Goal: Task Accomplishment & Management: Use online tool/utility

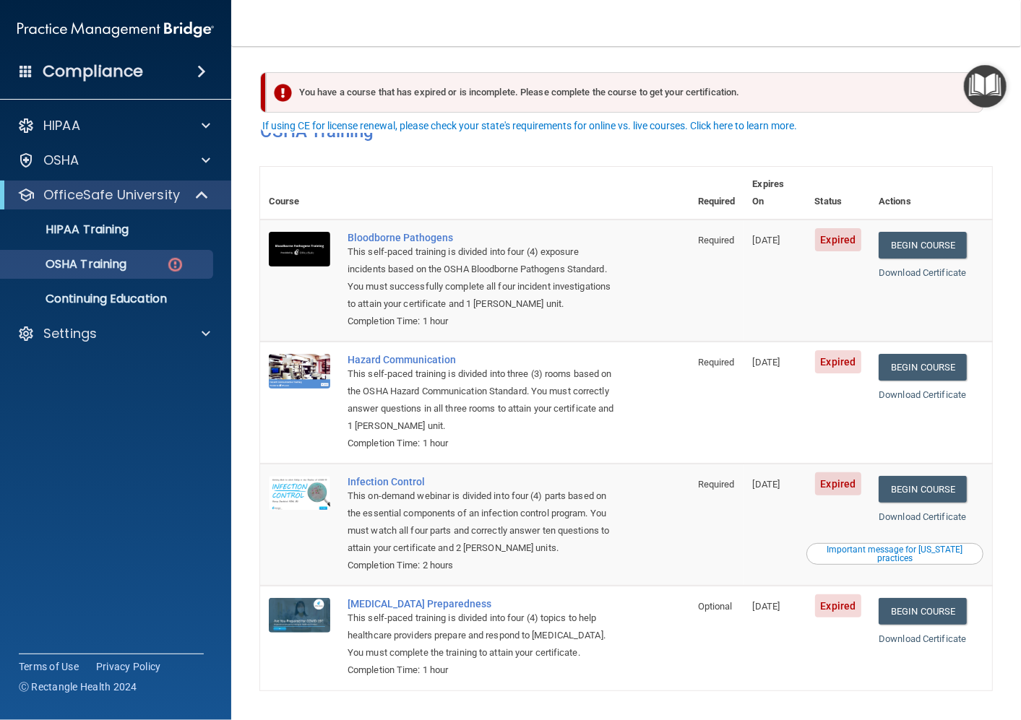
scroll to position [29, 0]
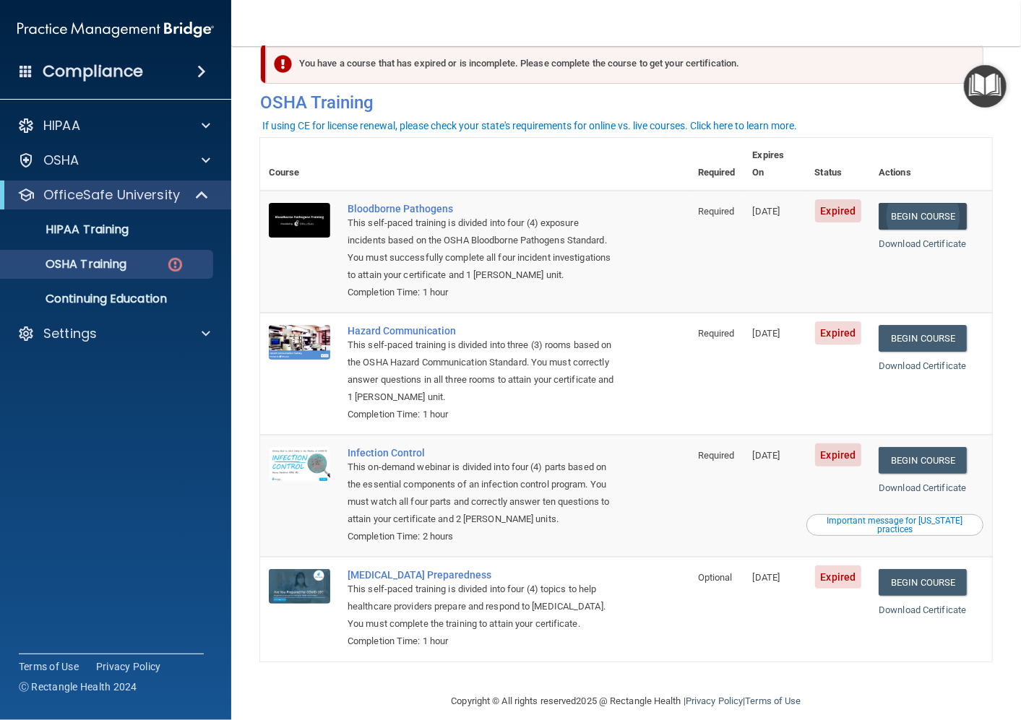
click at [935, 203] on link "Begin Course" at bounding box center [922, 216] width 88 height 27
click at [927, 325] on link "Begin Course" at bounding box center [922, 338] width 88 height 27
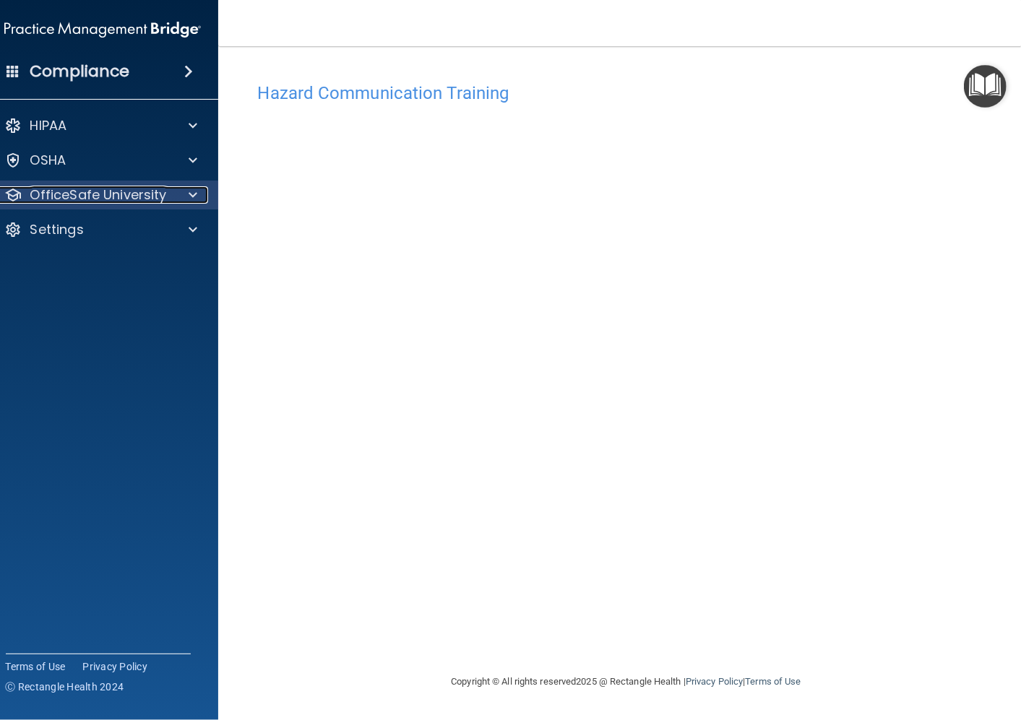
click at [76, 188] on p "OfficeSafe University" at bounding box center [98, 194] width 137 height 17
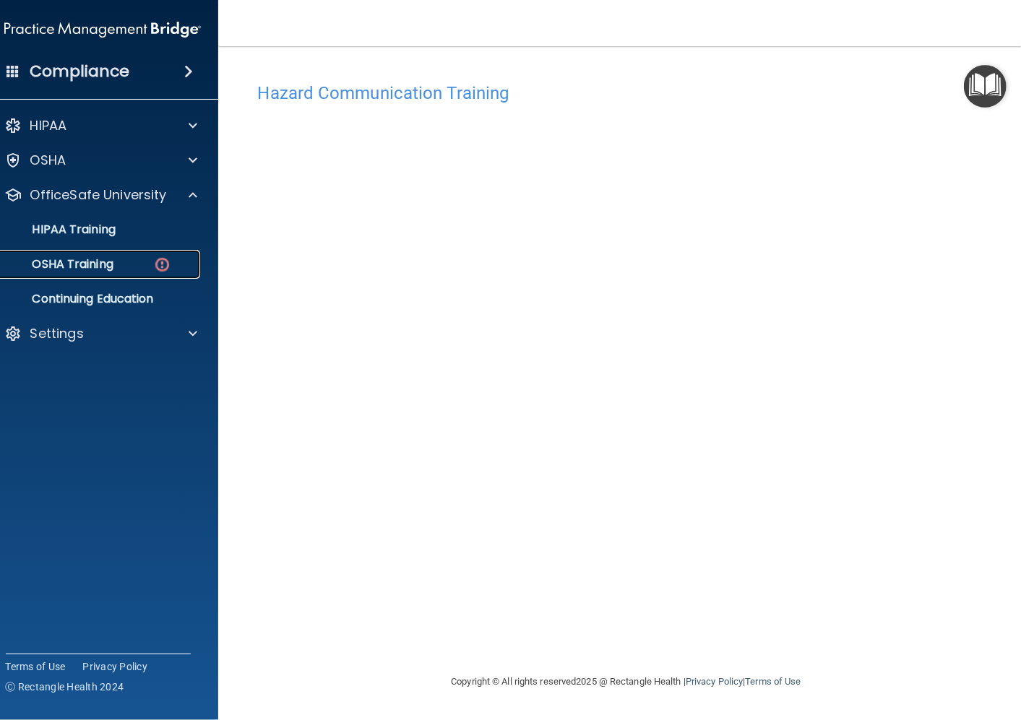
click at [87, 254] on link "OSHA Training" at bounding box center [87, 264] width 228 height 29
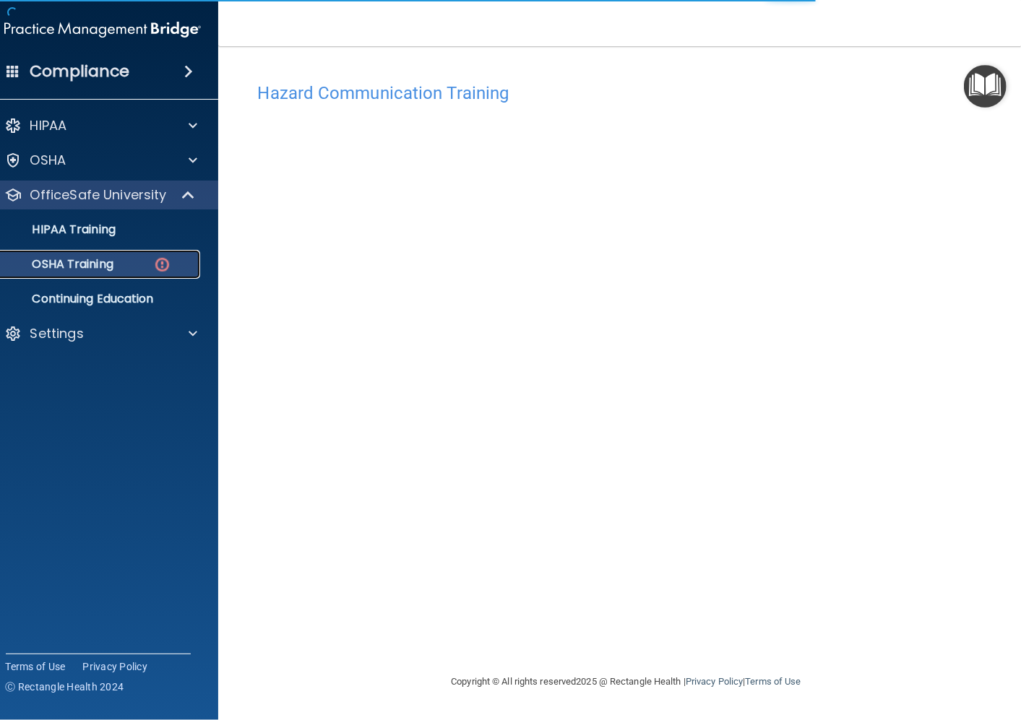
click at [131, 266] on div "OSHA Training" at bounding box center [94, 264] width 197 height 14
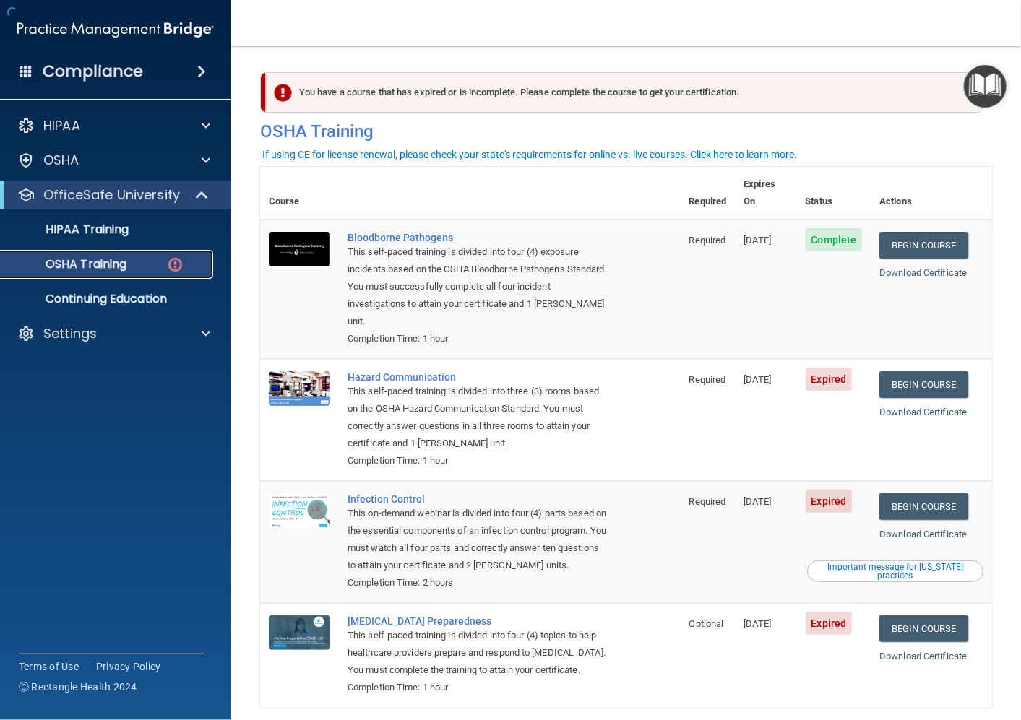
click at [131, 266] on div "OSHA Training" at bounding box center [107, 264] width 197 height 14
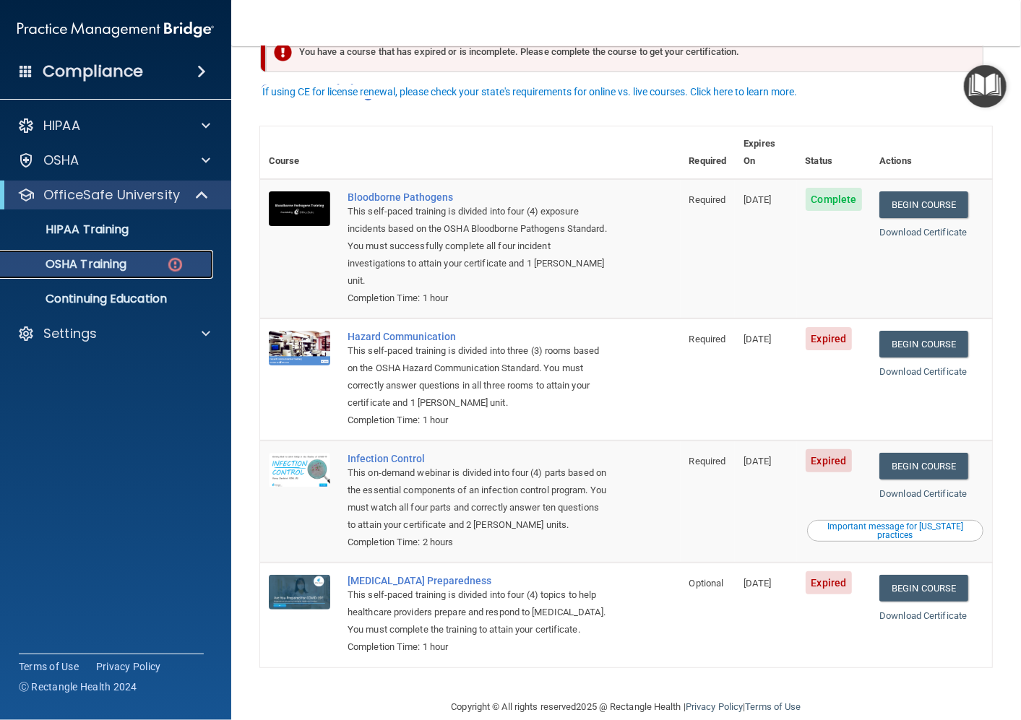
scroll to position [63, 0]
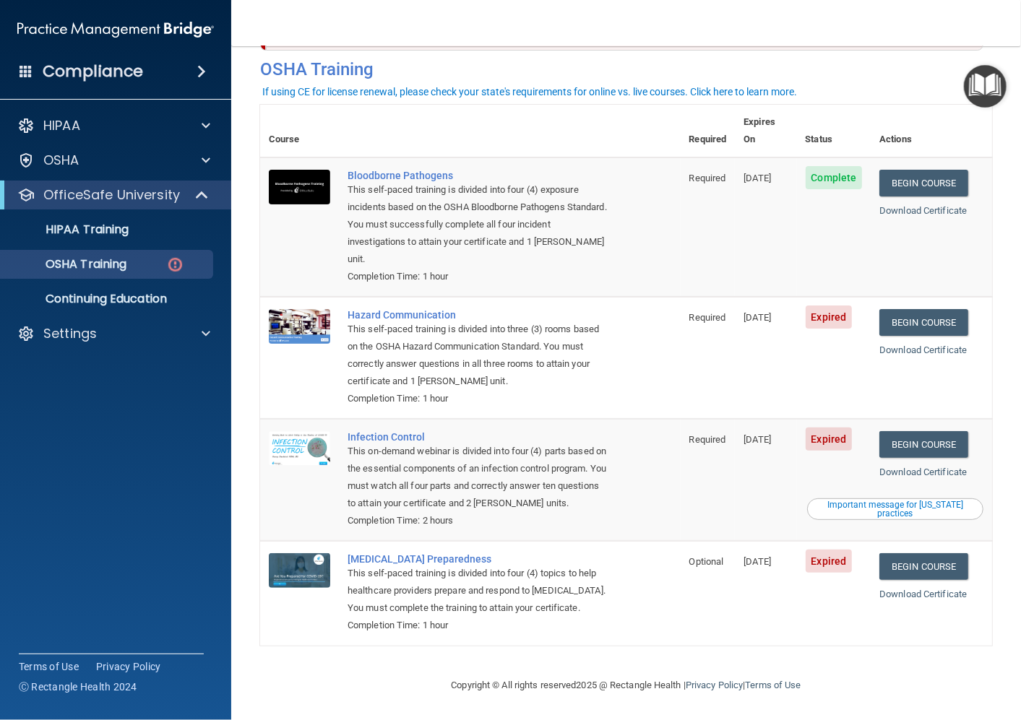
click at [912, 501] on div "Important message for [US_STATE] practices" at bounding box center [895, 509] width 172 height 17
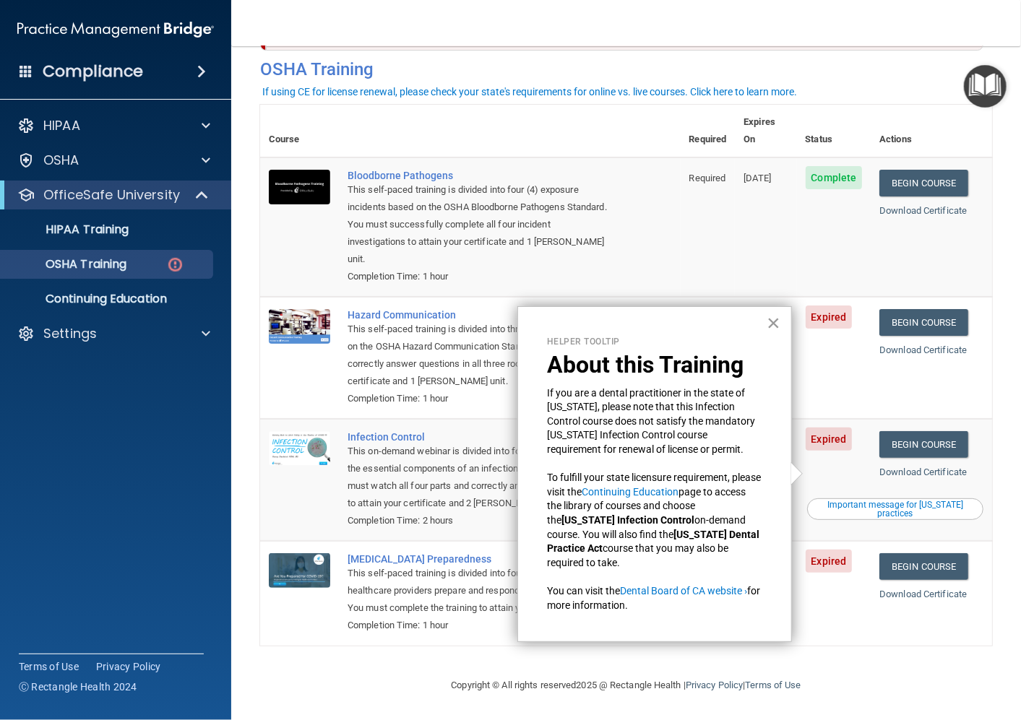
click at [769, 324] on button "×" at bounding box center [773, 322] width 14 height 23
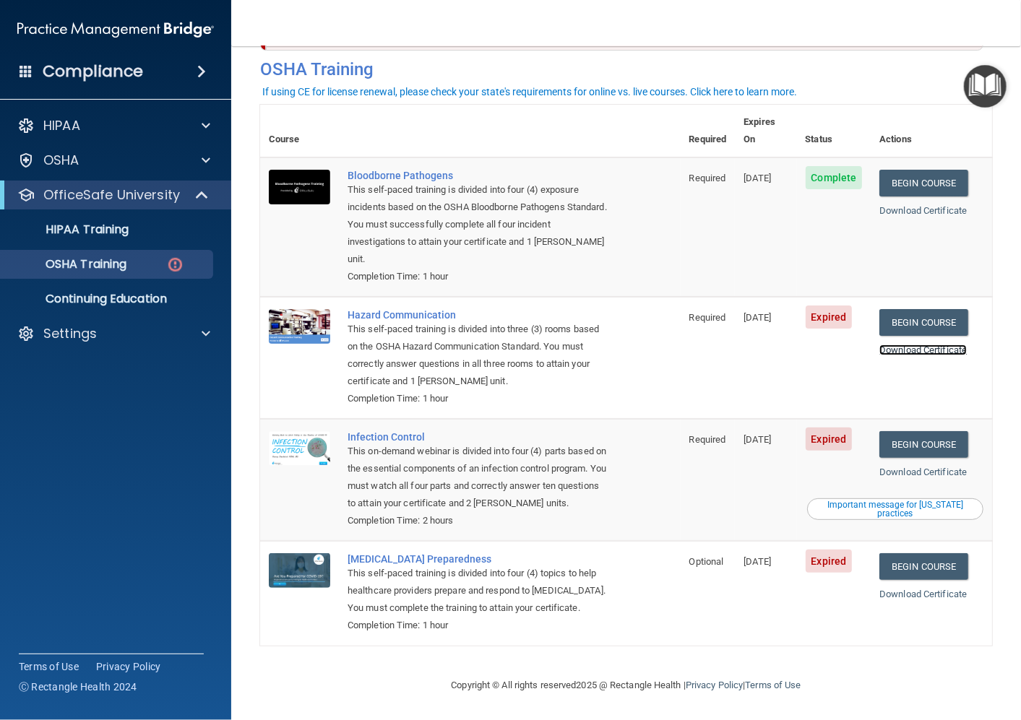
click at [925, 345] on link "Download Certificate" at bounding box center [922, 350] width 87 height 11
click at [101, 334] on div "Settings" at bounding box center [96, 333] width 179 height 17
click at [915, 309] on link "Begin Course" at bounding box center [923, 322] width 88 height 27
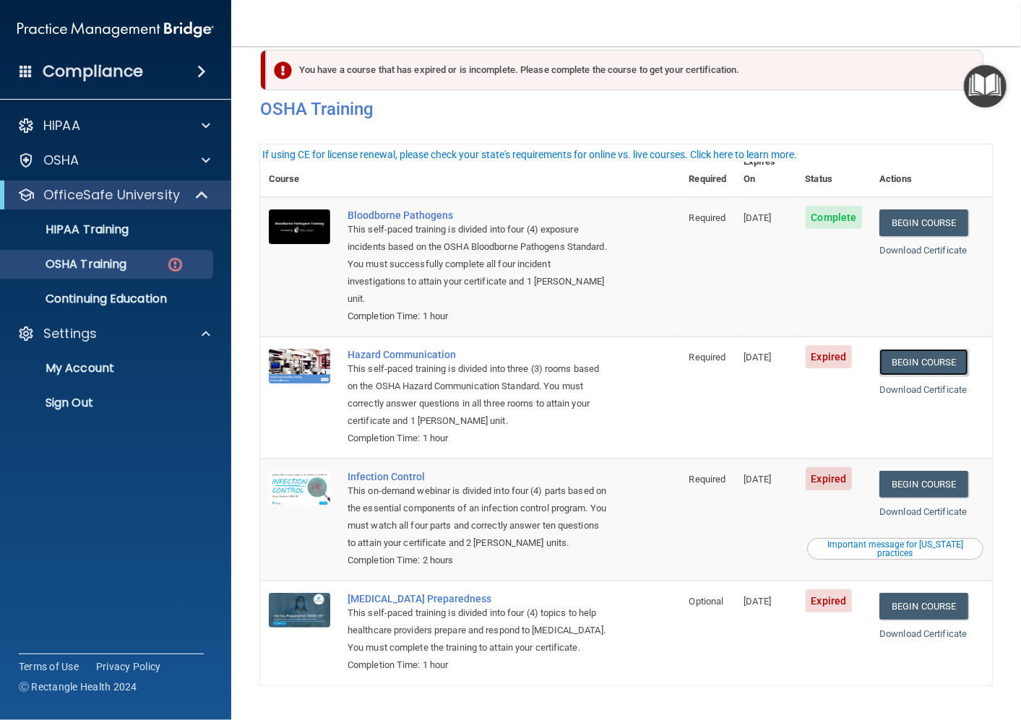
scroll to position [0, 0]
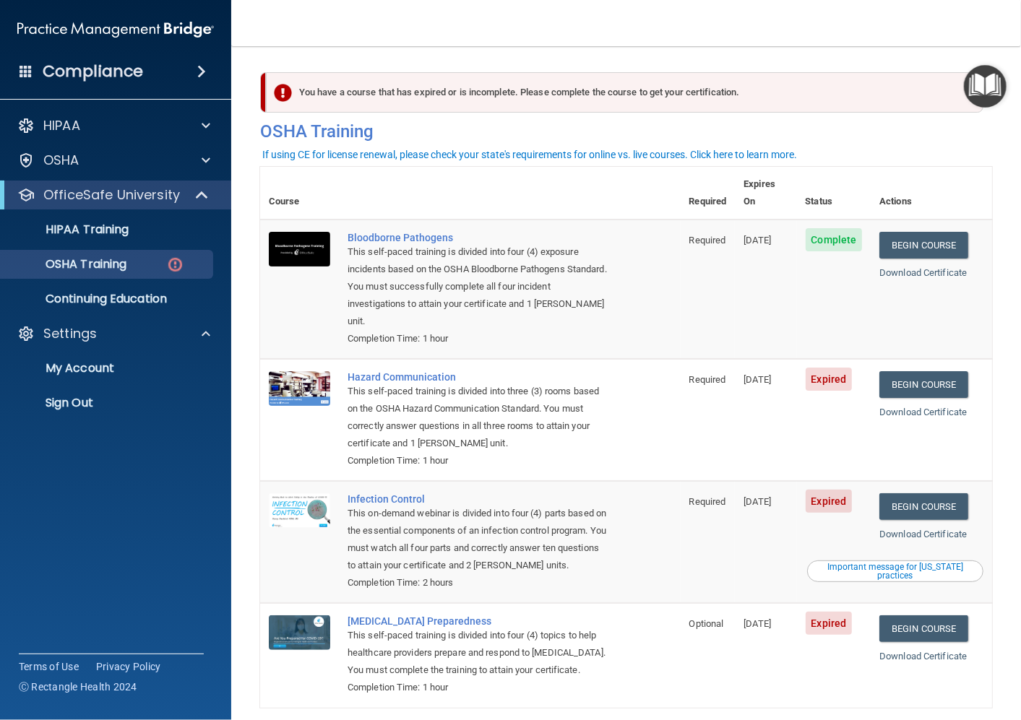
click at [415, 98] on div "You have a course that has expired or is incomplete. Please complete the course…" at bounding box center [624, 92] width 717 height 40
click at [929, 371] on link "Begin Course" at bounding box center [923, 384] width 88 height 27
